Goal: Information Seeking & Learning: Learn about a topic

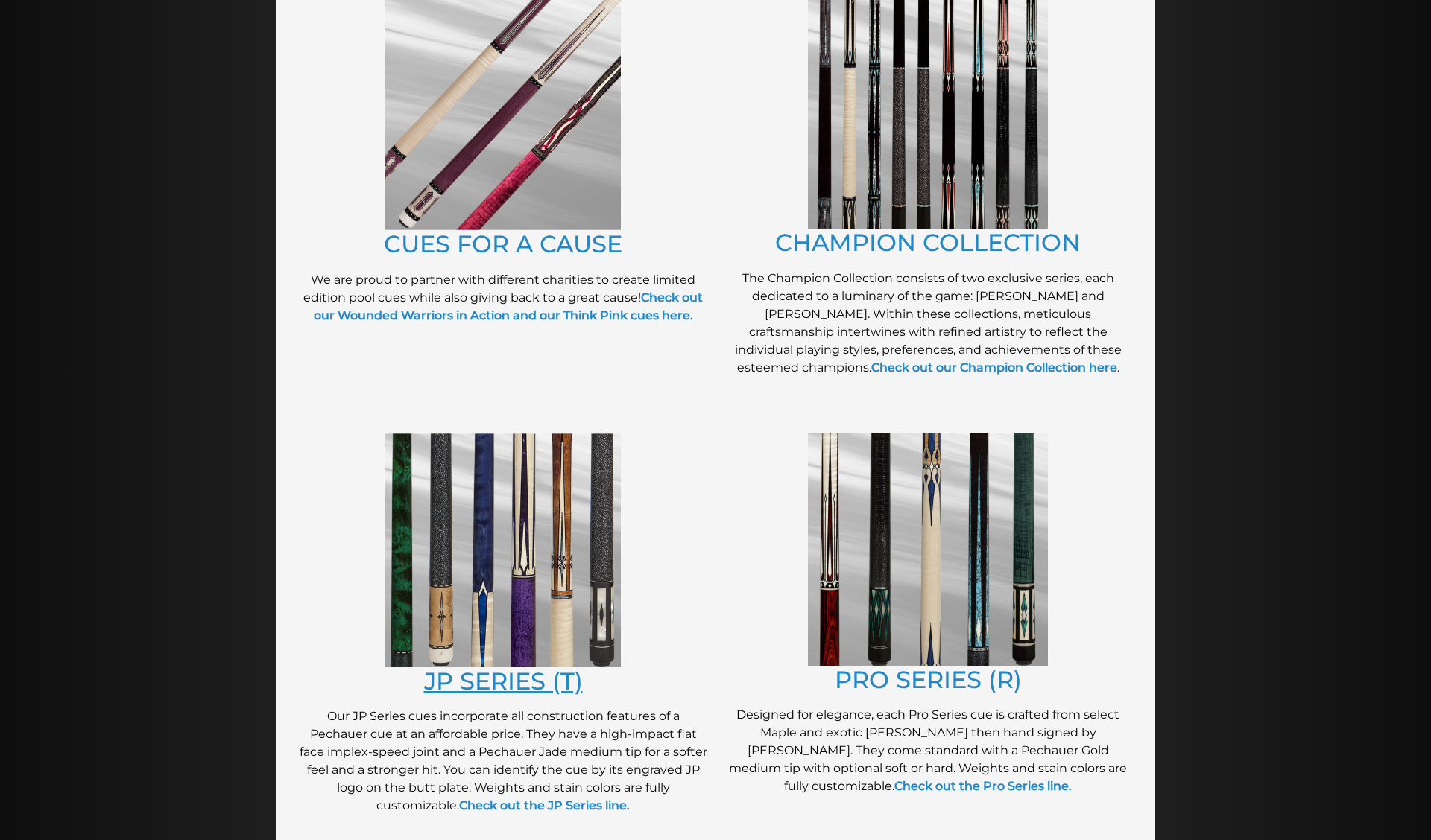
scroll to position [385, 0]
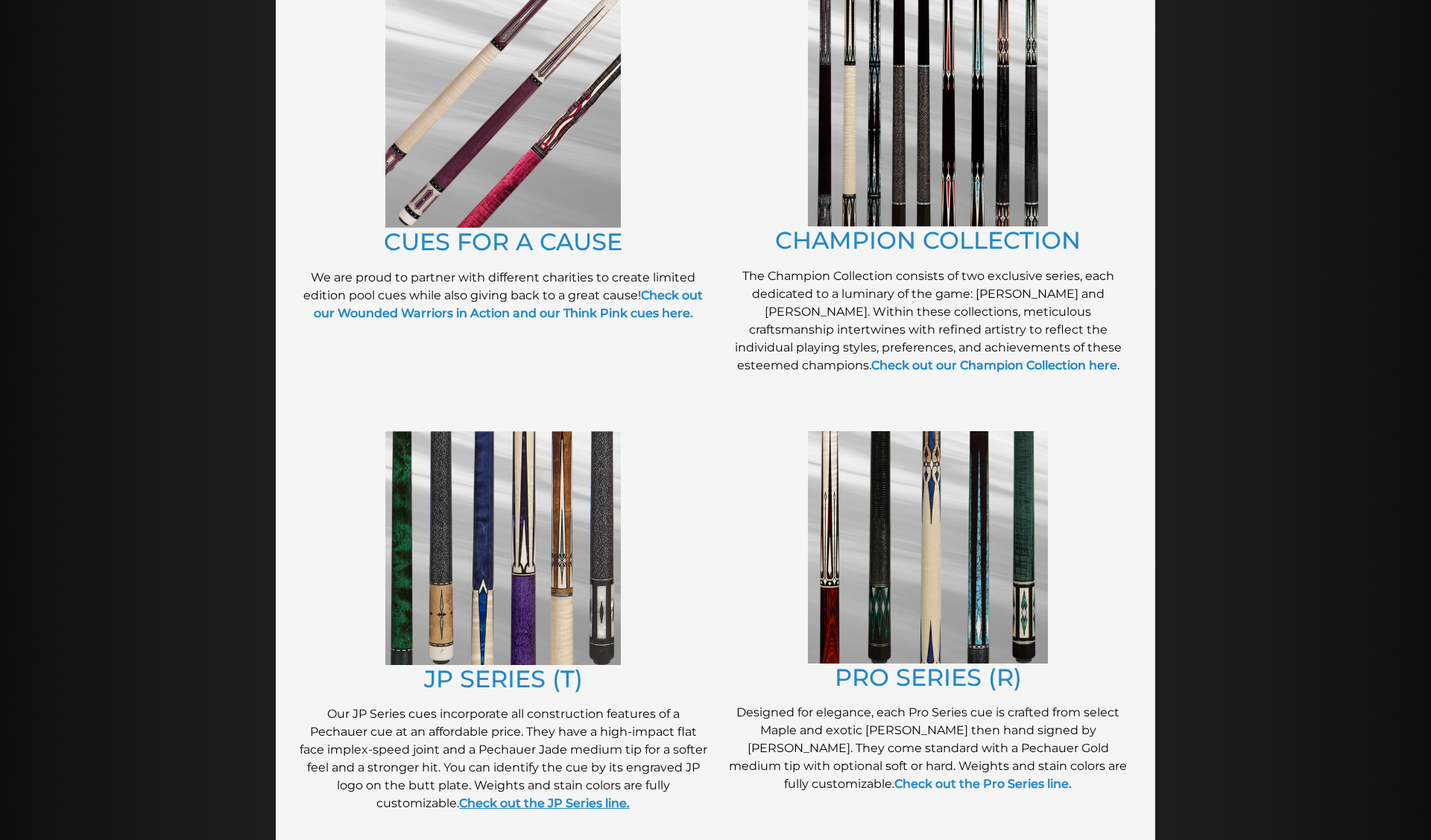
click at [530, 801] on strong "Check out the JP Series line." at bounding box center [544, 804] width 170 height 14
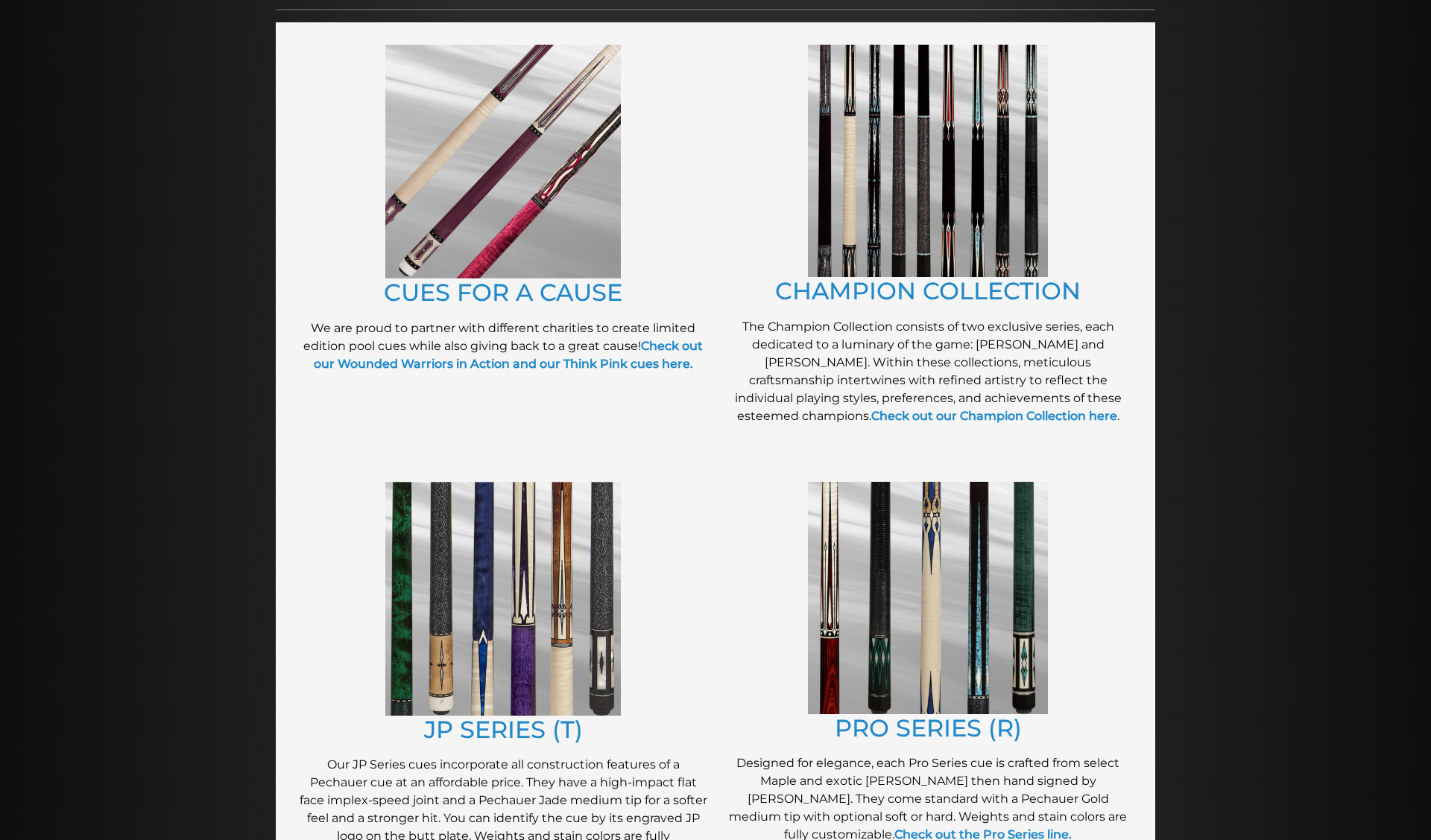
scroll to position [319, 0]
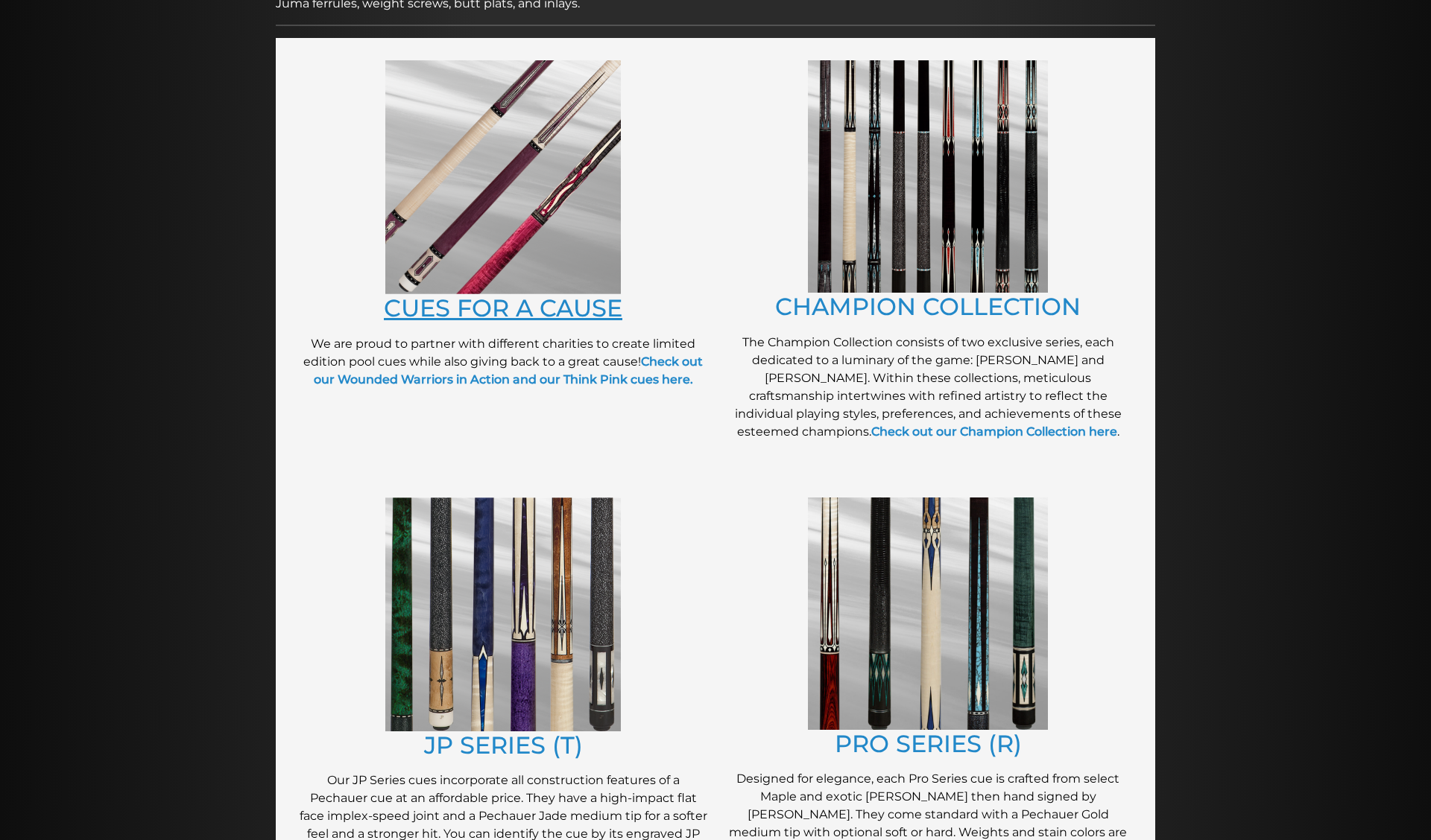
click at [526, 309] on link "CUES FOR A CAUSE" at bounding box center [503, 308] width 239 height 29
click at [892, 290] on img at bounding box center [928, 176] width 240 height 232
click at [958, 737] on link "PRO SERIES (R)" at bounding box center [928, 744] width 187 height 29
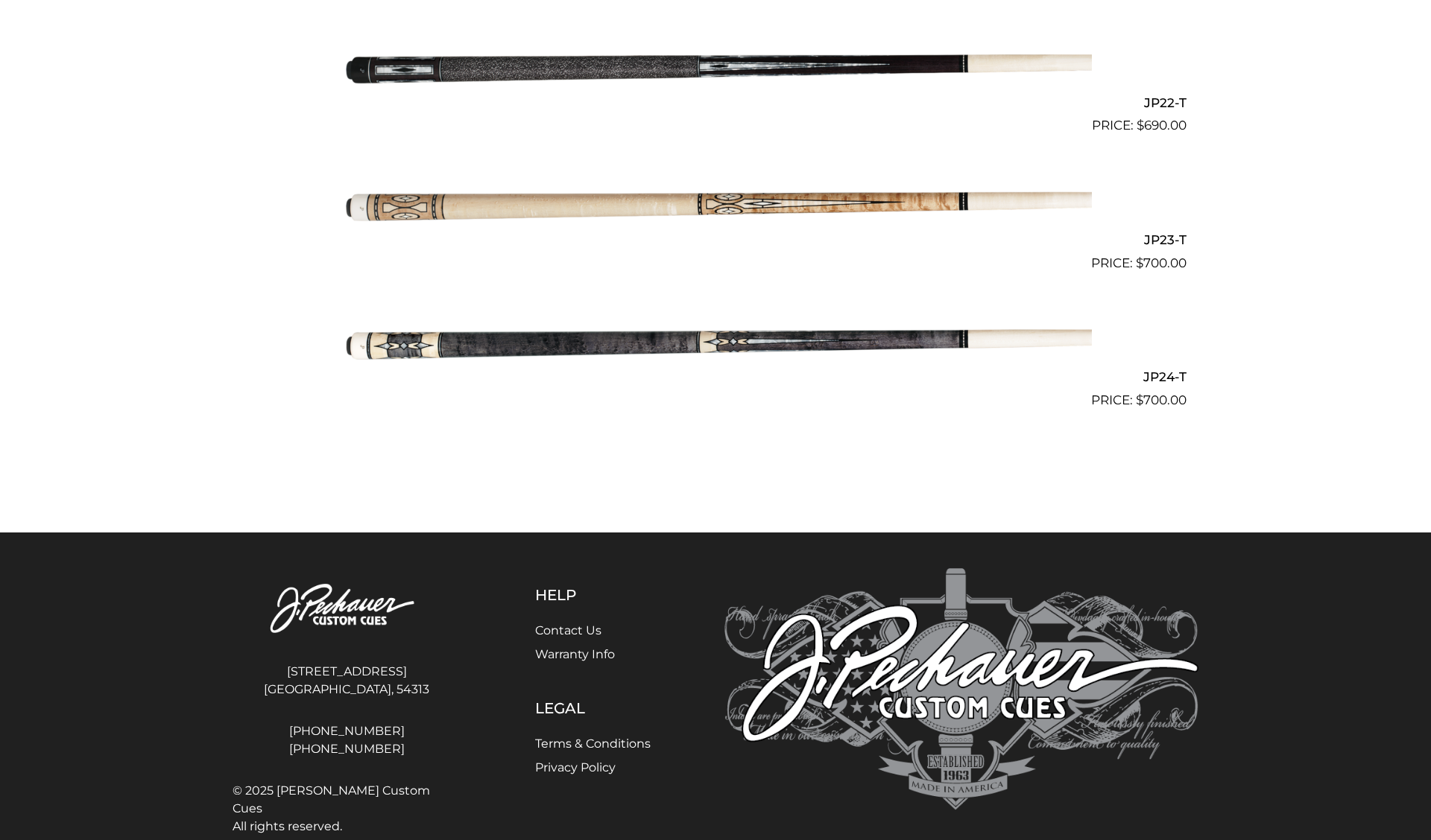
scroll to position [3394, 0]
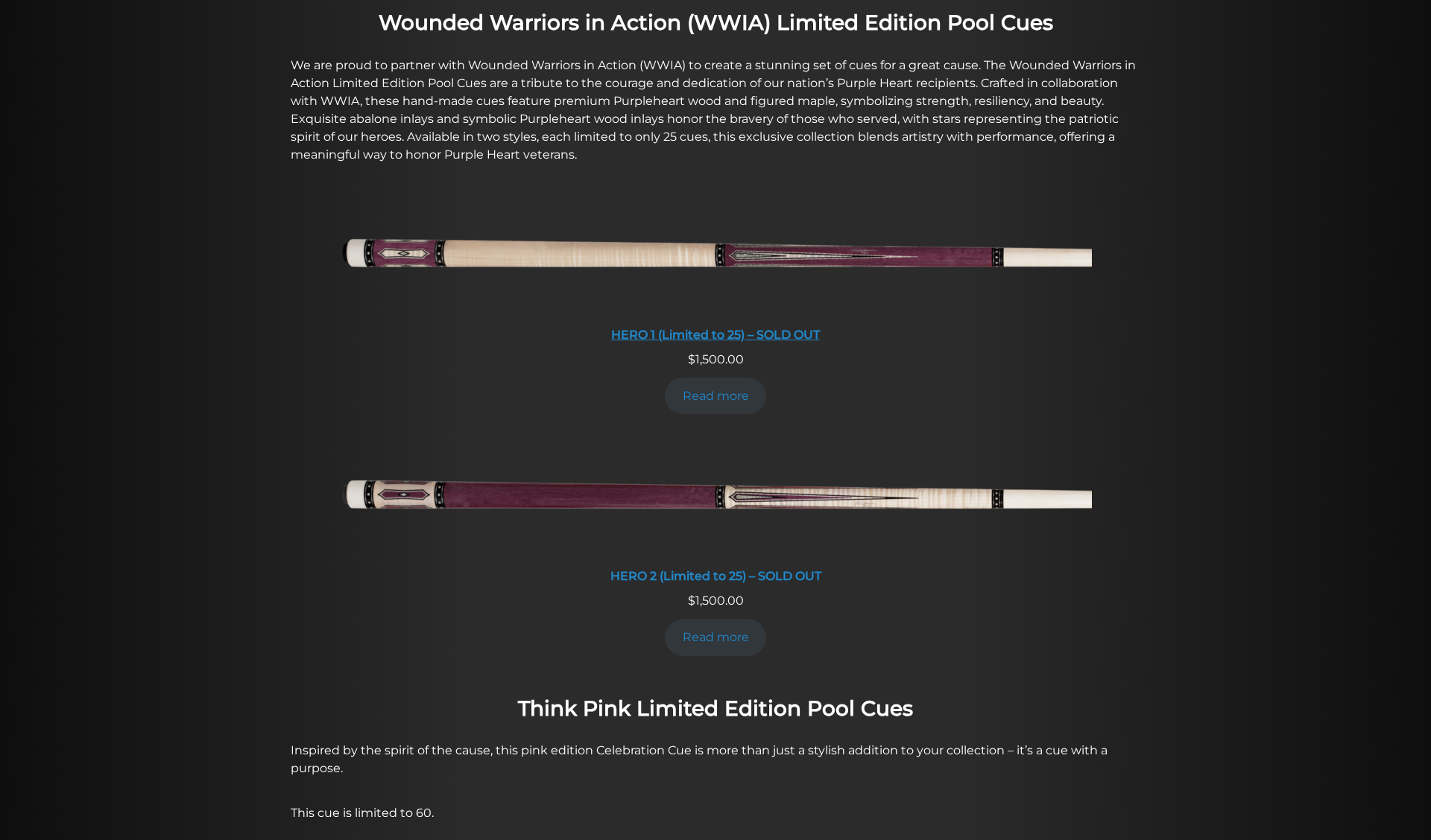
scroll to position [534, 0]
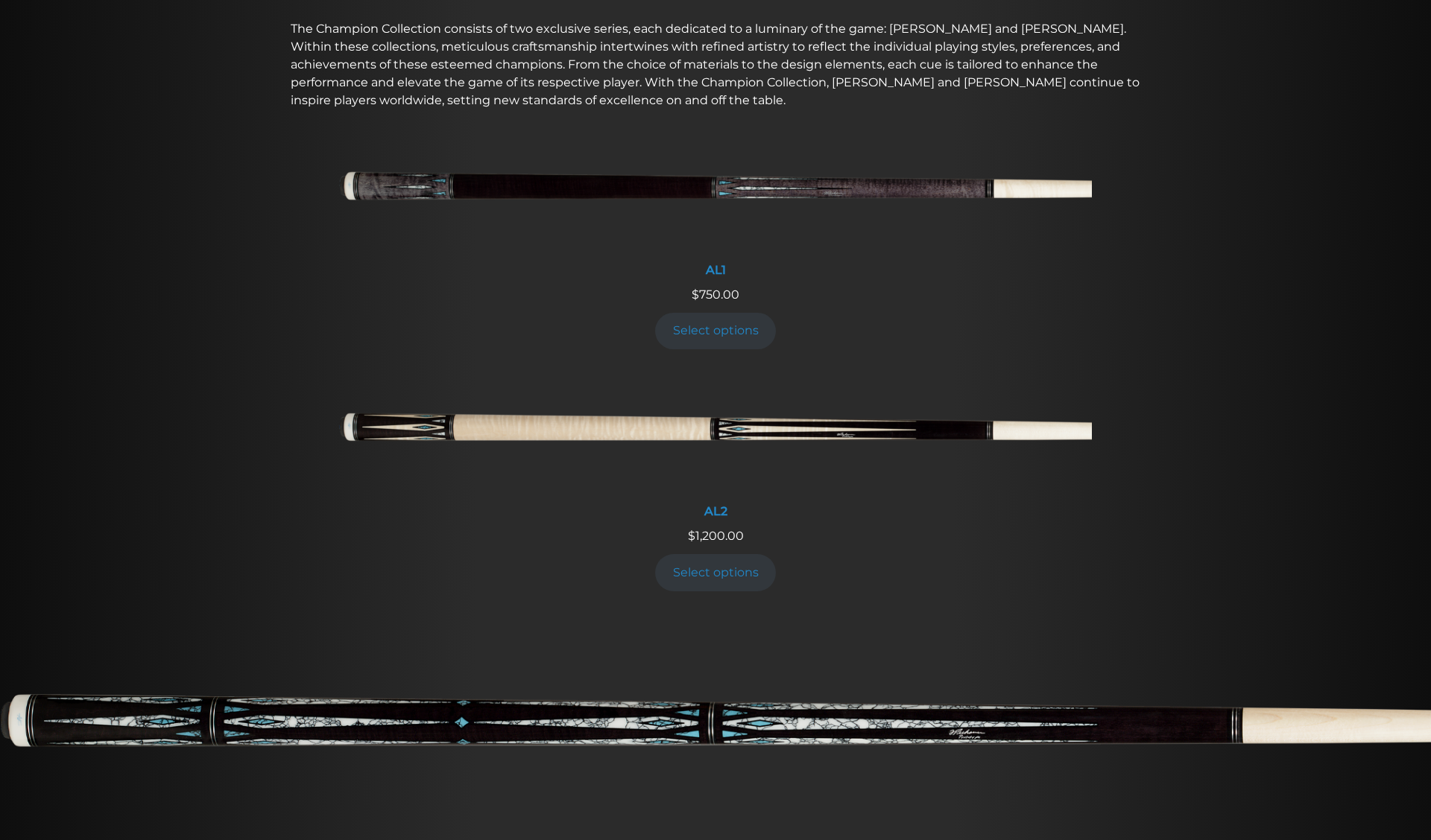
scroll to position [611, 0]
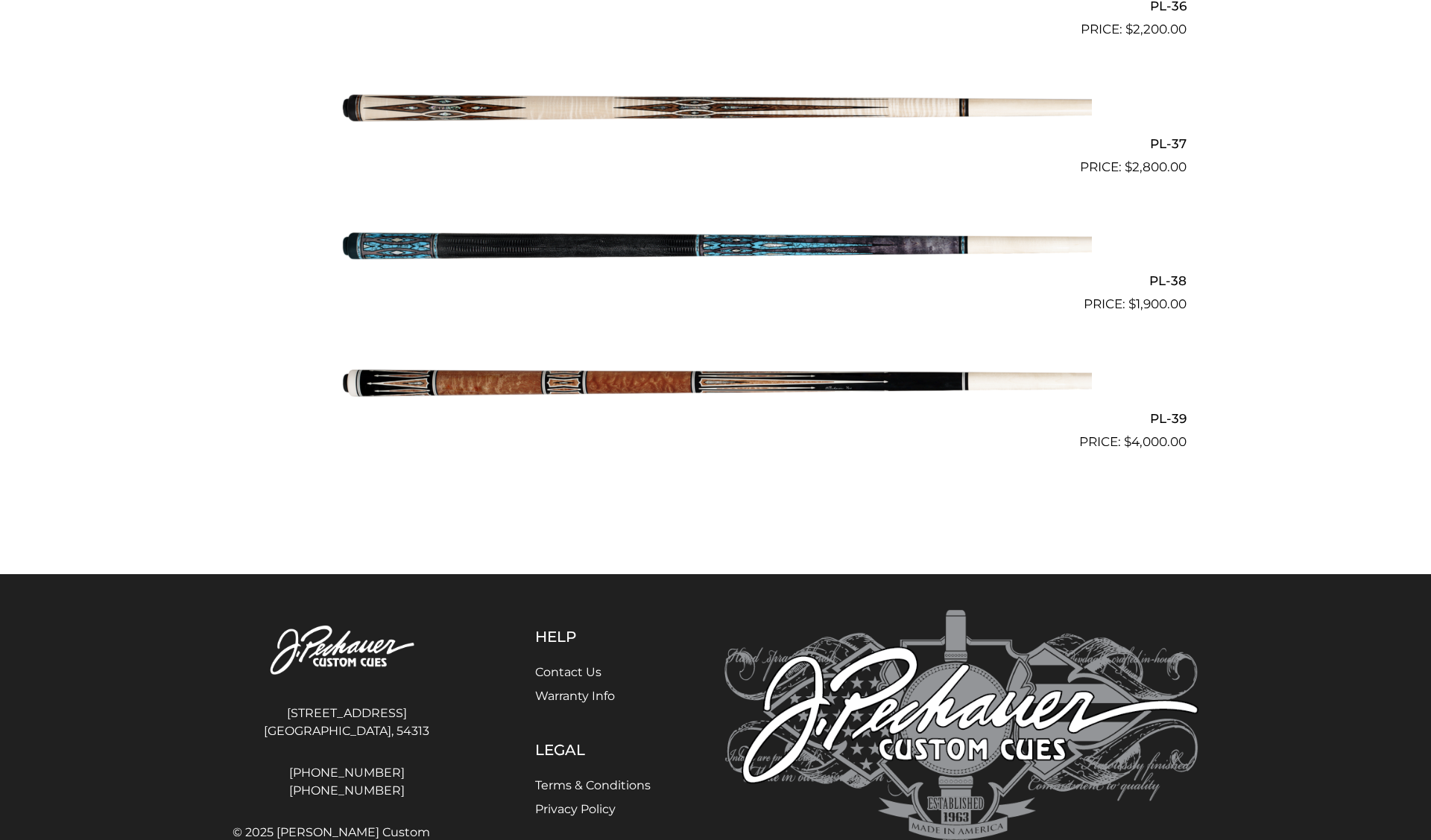
scroll to position [4218, 0]
